Goal: Task Accomplishment & Management: Complete application form

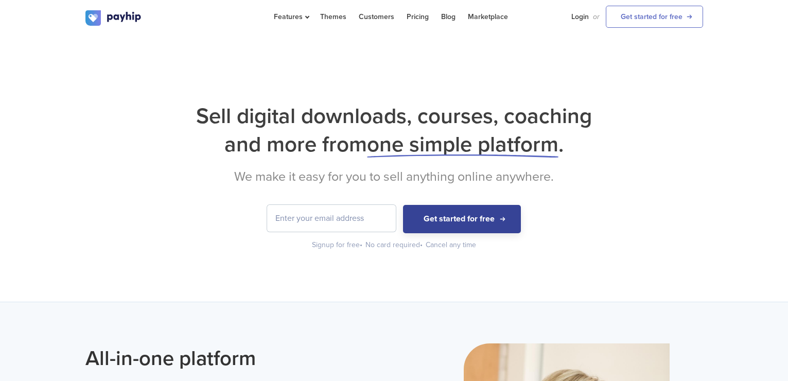
drag, startPoint x: 0, startPoint y: 0, endPoint x: 428, endPoint y: 220, distance: 481.7
click at [428, 220] on button "Get started for free" at bounding box center [462, 219] width 118 height 28
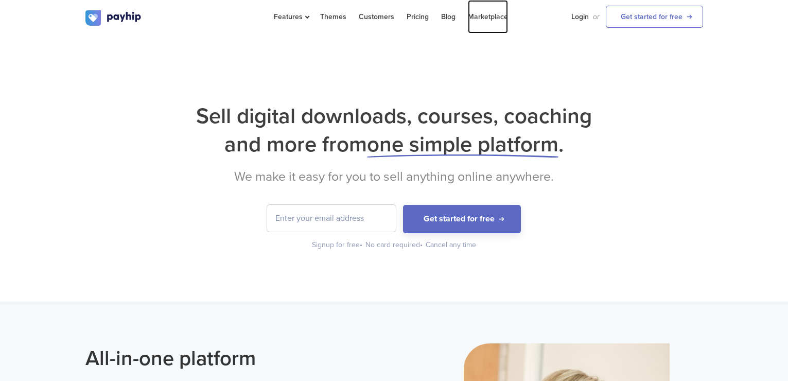
click at [478, 17] on link "Marketplace" at bounding box center [488, 16] width 40 height 33
click at [481, 14] on link "Marketplace" at bounding box center [488, 16] width 40 height 33
click at [417, 18] on link "Pricing" at bounding box center [418, 16] width 22 height 33
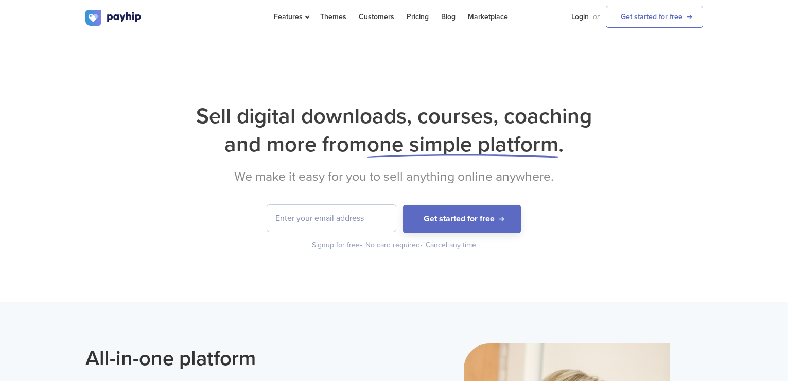
click at [646, 84] on div "Sell digital downloads, courses, coaching and more from one simple platform . W…" at bounding box center [394, 168] width 788 height 267
